Goal: Task Accomplishment & Management: Manage account settings

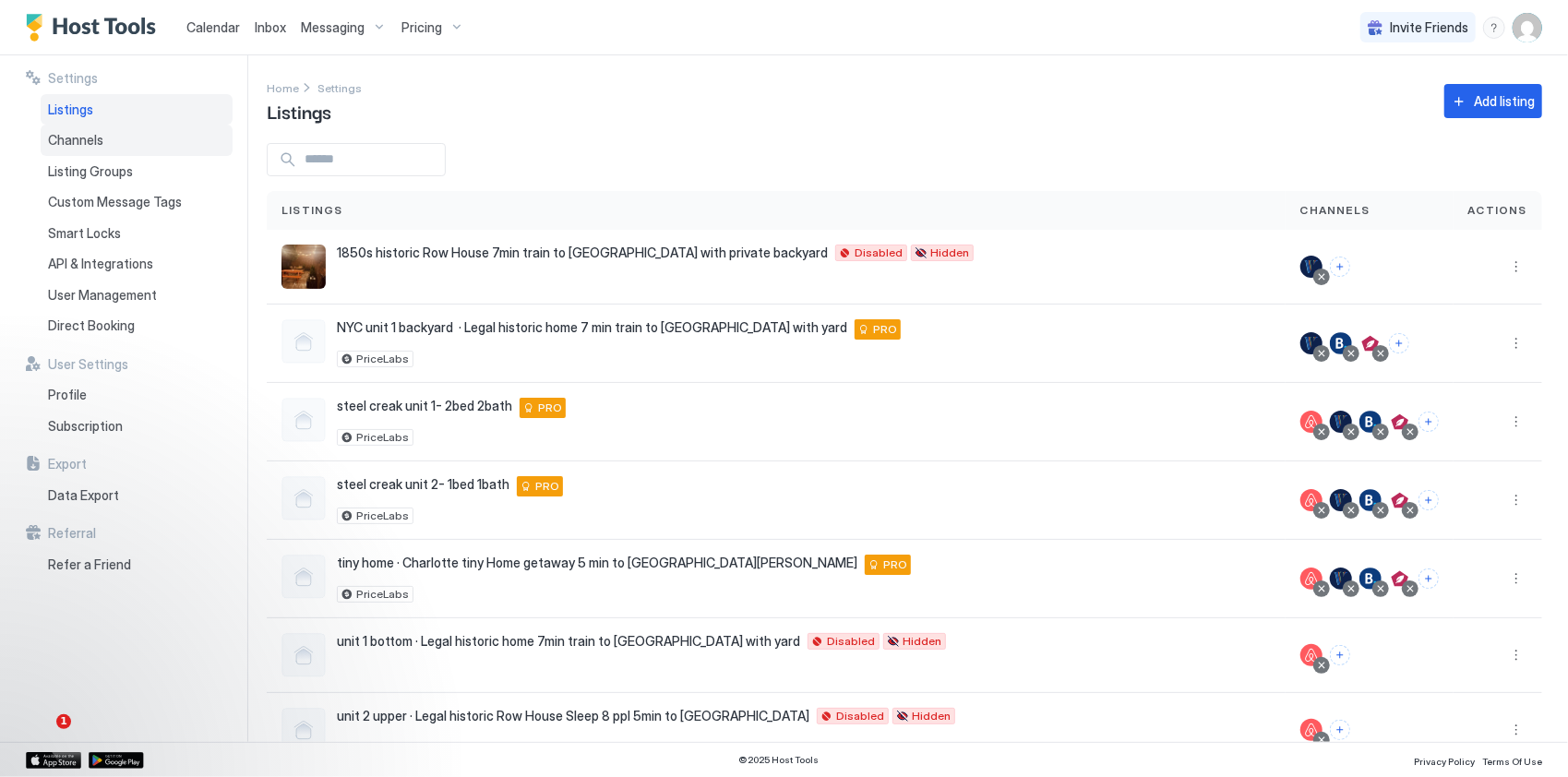
scroll to position [42, 0]
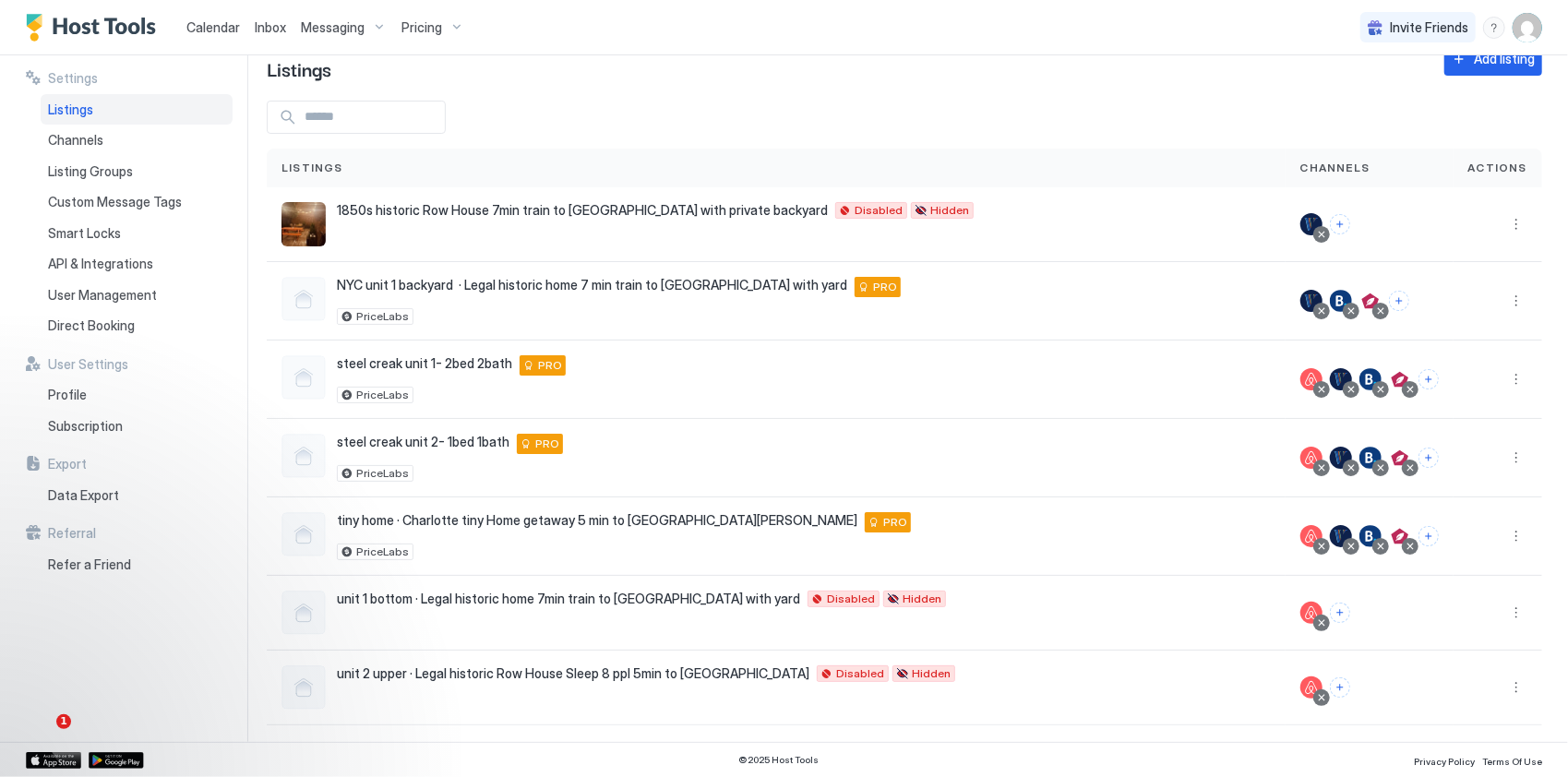
click at [1530, 29] on img "User profile" at bounding box center [1527, 27] width 29 height 29
drag, startPoint x: 1378, startPoint y: 98, endPoint x: 1030, endPoint y: 171, distance: 355.6
click at [1378, 98] on span "Settings" at bounding box center [1361, 103] width 50 height 17
click at [1508, 373] on button "More options" at bounding box center [1516, 379] width 23 height 23
click at [1463, 458] on span "Listing Settings" at bounding box center [1461, 462] width 83 height 14
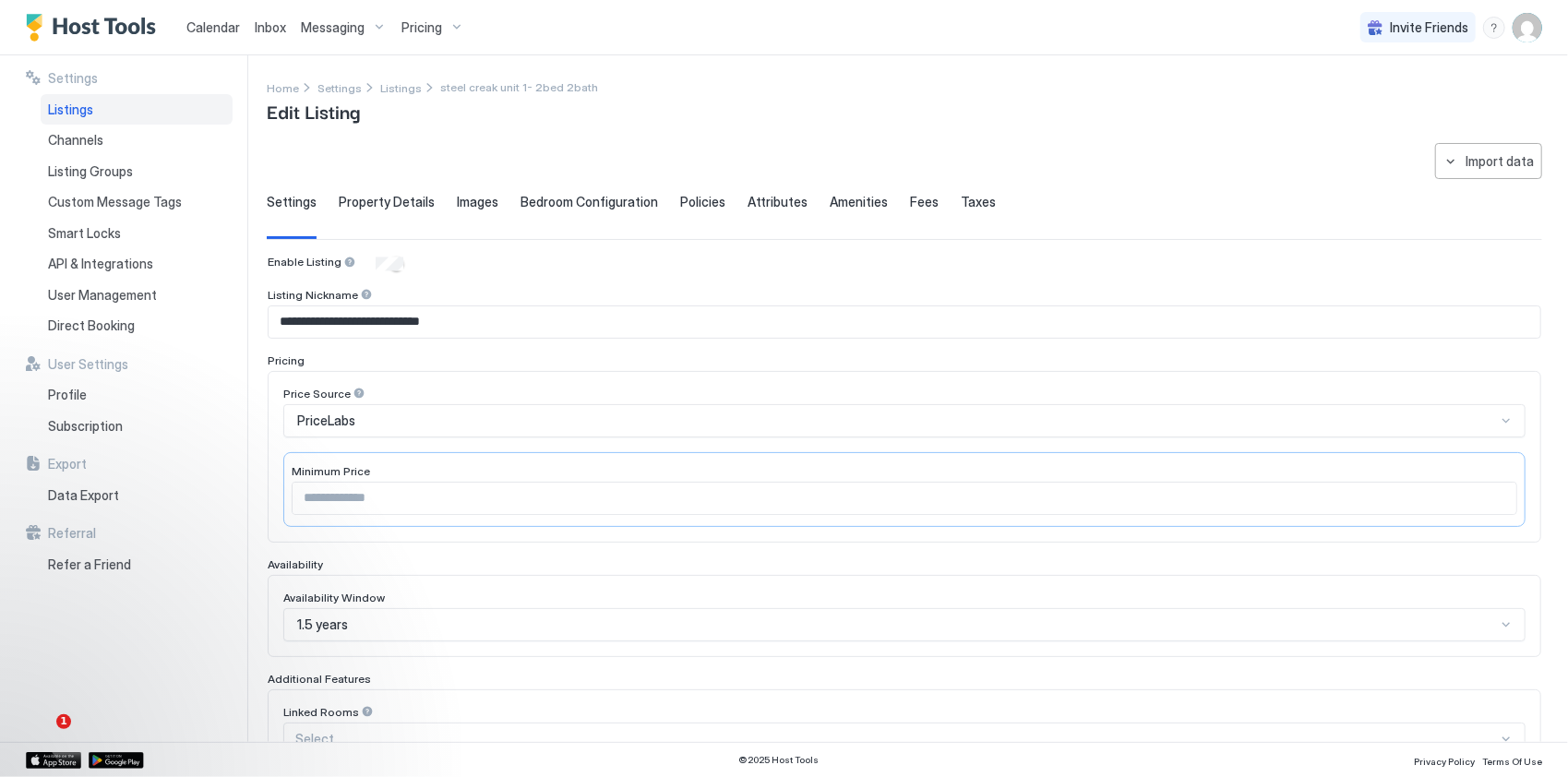
click at [199, 24] on span "Calendar" at bounding box center [213, 27] width 53 height 16
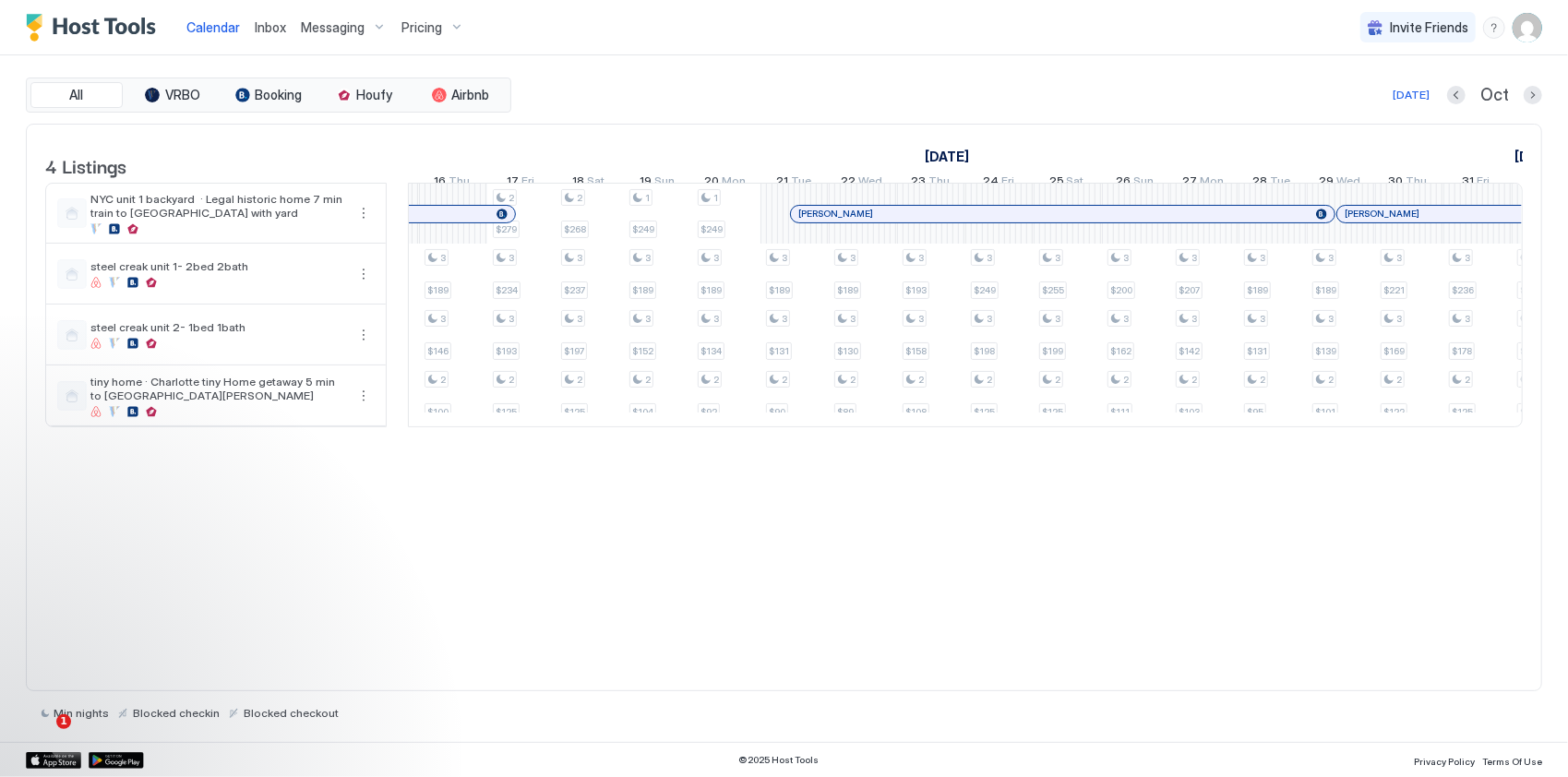
click at [628, 611] on div "4 Listings [DATE] [DATE] [DATE] 21 Sun 22 Mon 23 Tue 24 Wed 25 Thu 26 Fri 27 Sa…" at bounding box center [784, 408] width 1516 height 569
